Goal: Information Seeking & Learning: Learn about a topic

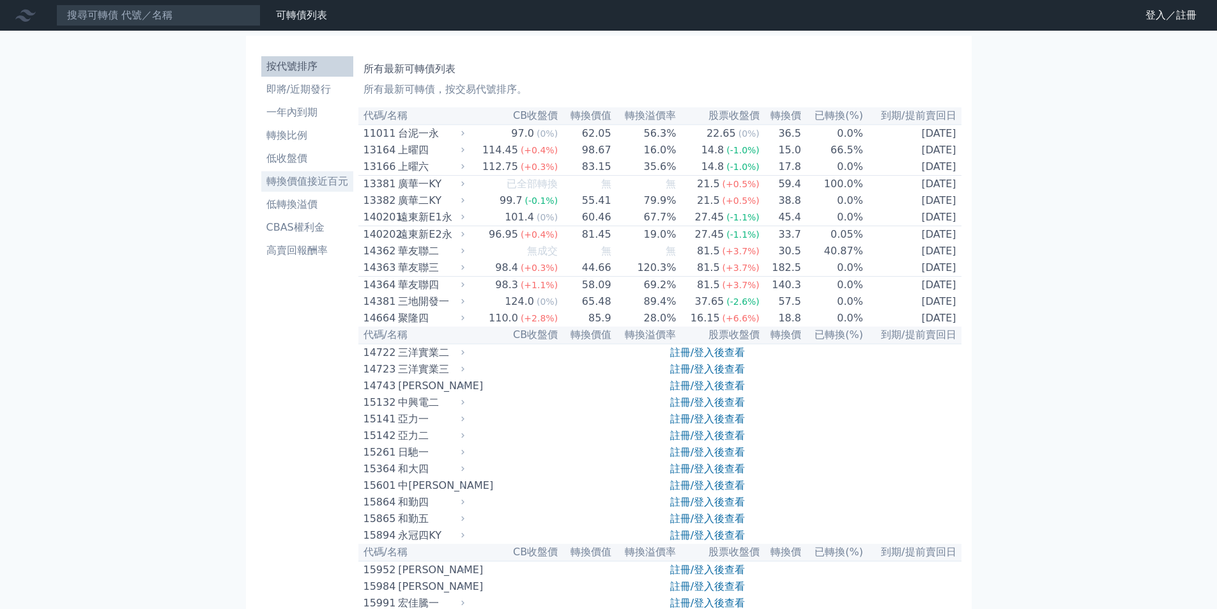
drag, startPoint x: 243, startPoint y: 372, endPoint x: 298, endPoint y: 184, distance: 195.7
click at [299, 203] on li "低轉換溢價" at bounding box center [307, 204] width 92 height 15
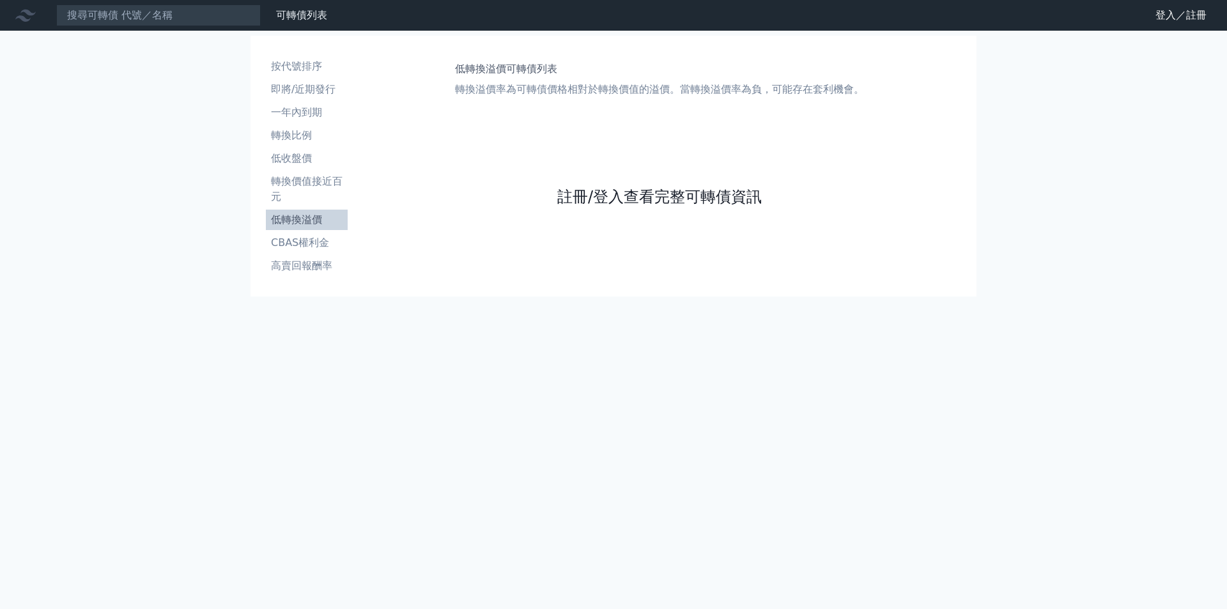
click at [706, 197] on link "註冊/登入查看完整可轉債資訊" at bounding box center [659, 197] width 204 height 20
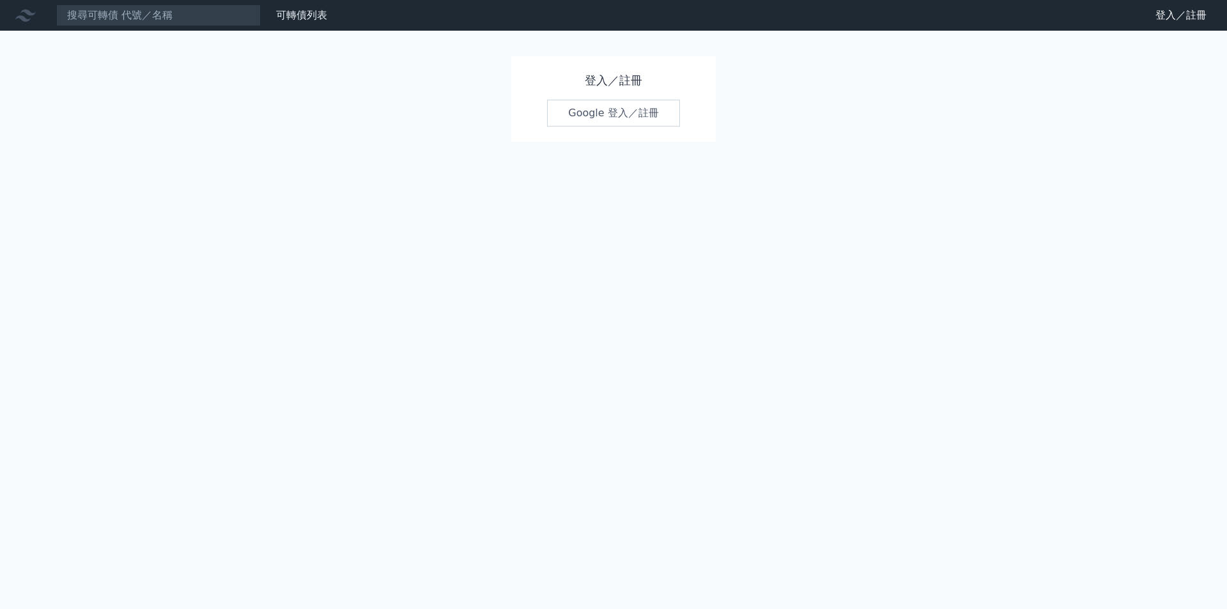
click at [643, 121] on link "Google 登入／註冊" at bounding box center [613, 113] width 133 height 27
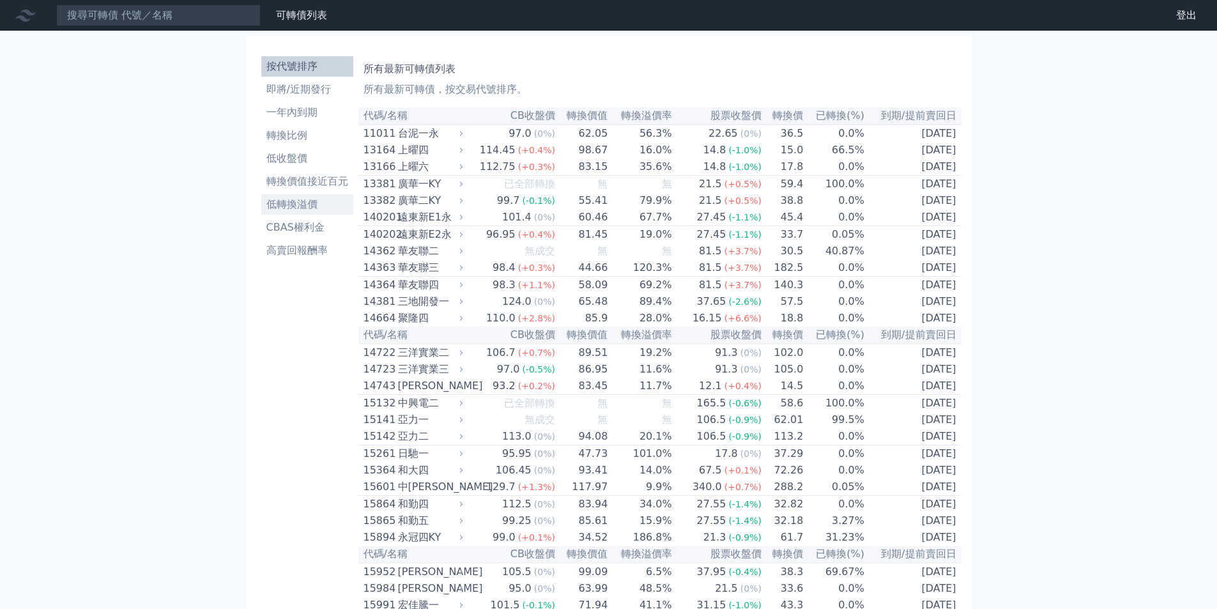
click at [291, 208] on li "低轉換溢價" at bounding box center [307, 204] width 92 height 15
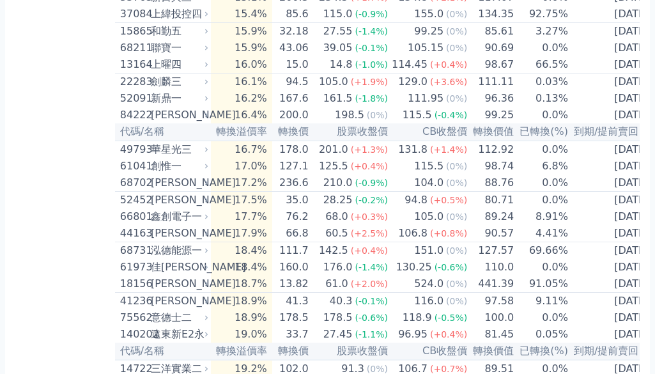
scroll to position [2428, 0]
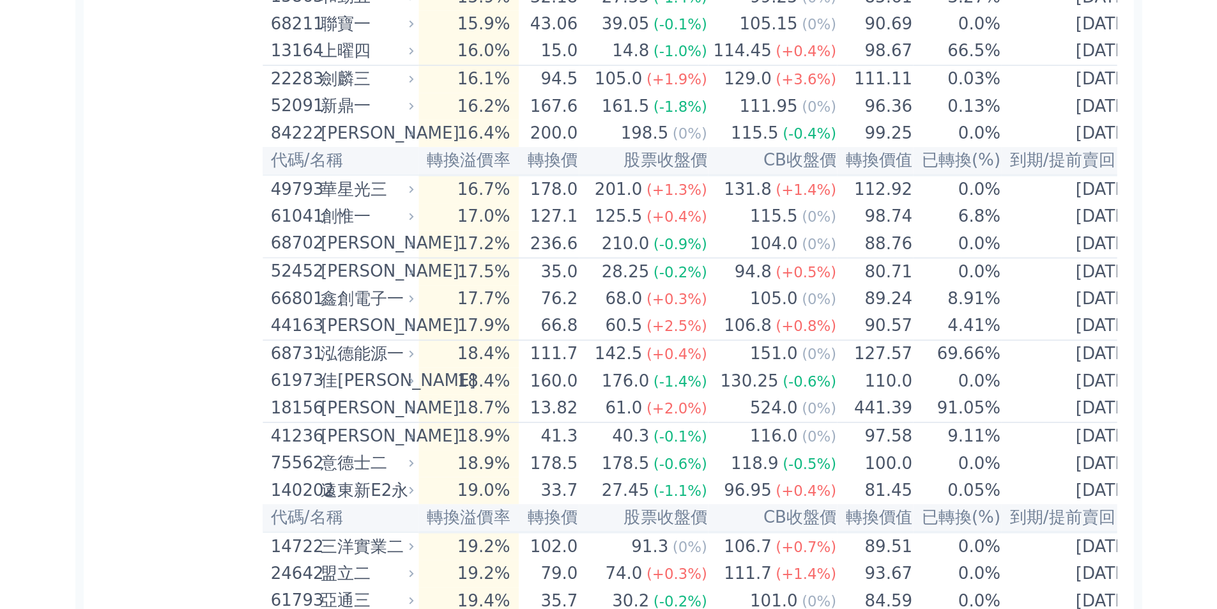
scroll to position [1164, 0]
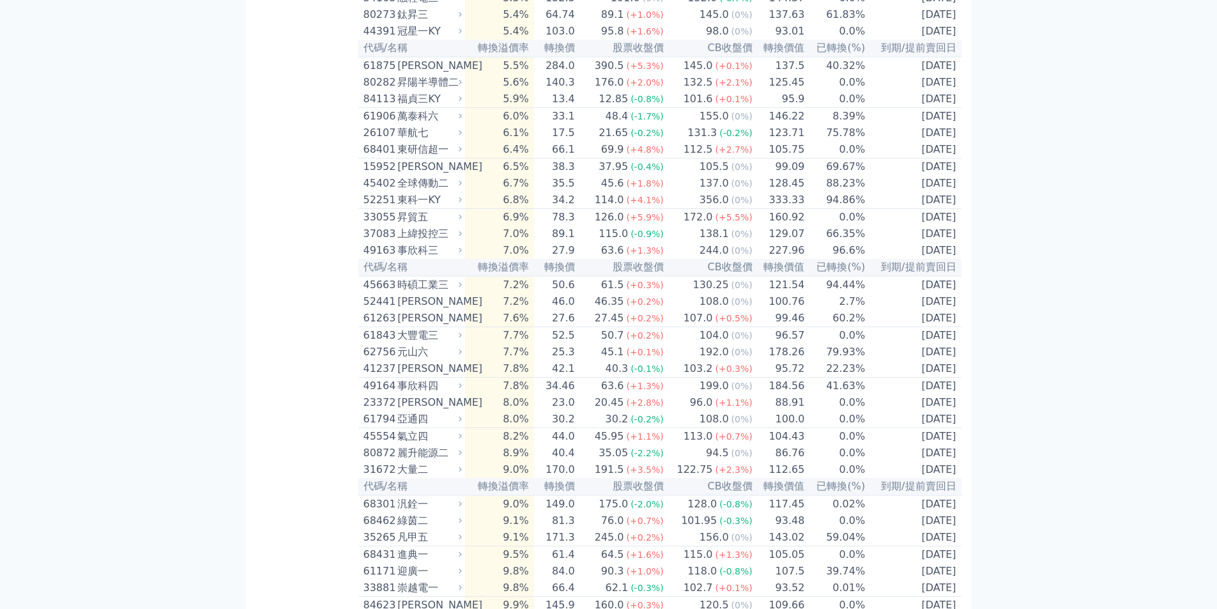
scroll to position [1844, 0]
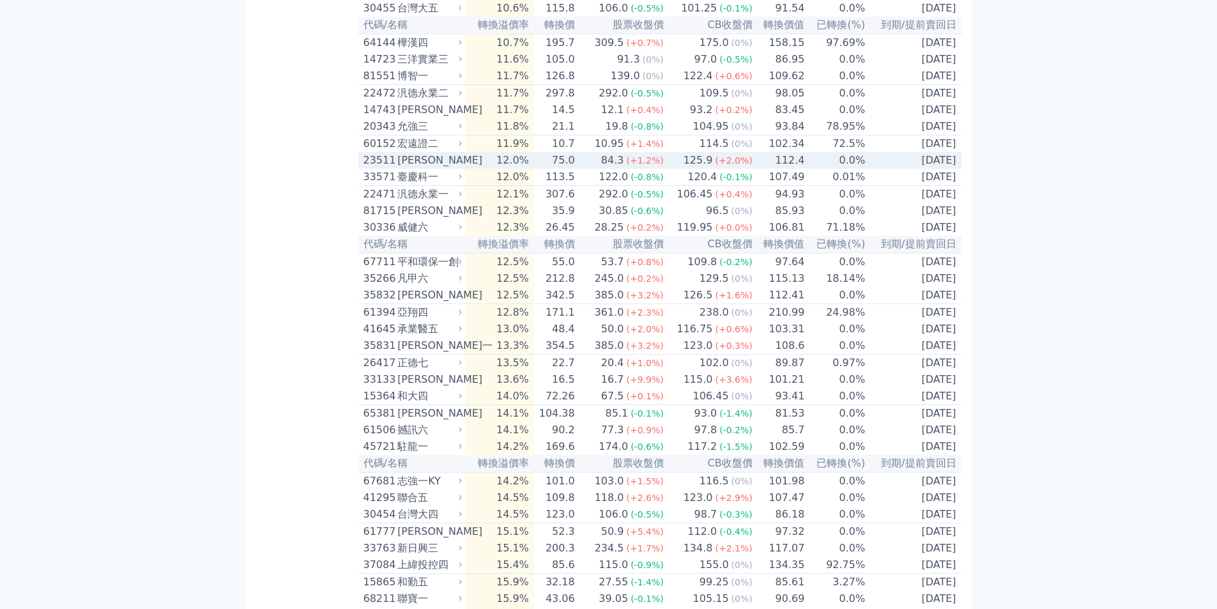
click at [857, 169] on td "0.0%" at bounding box center [835, 160] width 61 height 17
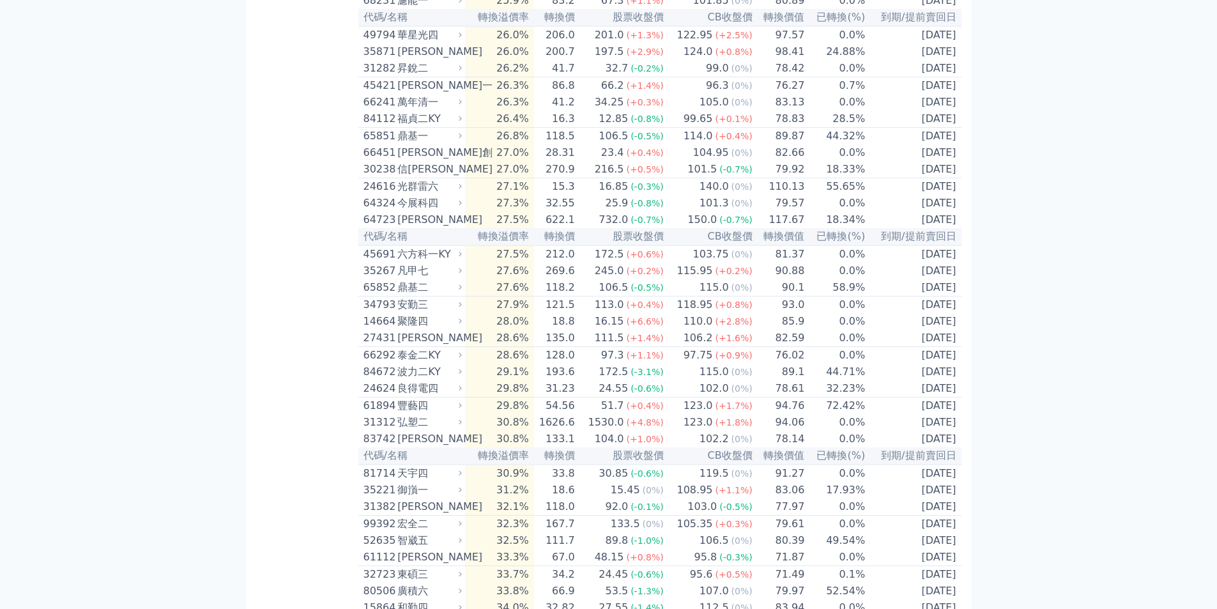
scroll to position [2404, 0]
